Goal: Check status: Check status

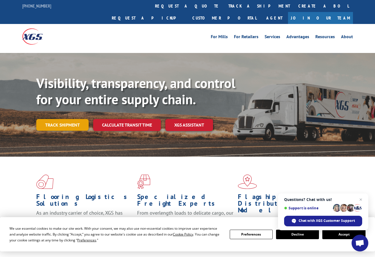
click at [71, 119] on link "Track shipment" at bounding box center [62, 125] width 52 height 12
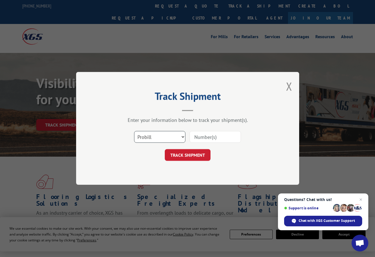
click at [184, 136] on select "Select category... Probill BOL PO" at bounding box center [159, 137] width 51 height 12
select select "bol"
click at [134, 131] on select "Select category... Probill BOL PO" at bounding box center [159, 137] width 51 height 12
click at [198, 139] on input at bounding box center [215, 137] width 51 height 12
type input "54404115"
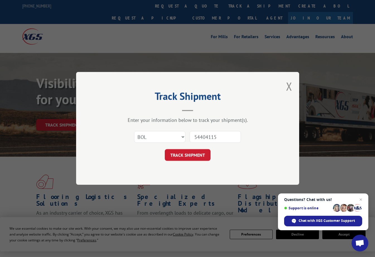
click button "TRACK SHIPMENT" at bounding box center [188, 156] width 46 height 12
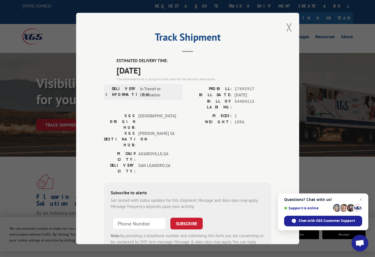
click at [286, 26] on button "Close modal" at bounding box center [289, 27] width 6 height 15
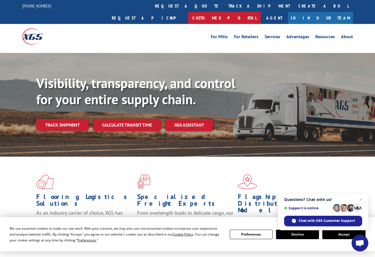
click at [261, 12] on link "Customer Portal" at bounding box center [224, 18] width 73 height 12
